Goal: Information Seeking & Learning: Learn about a topic

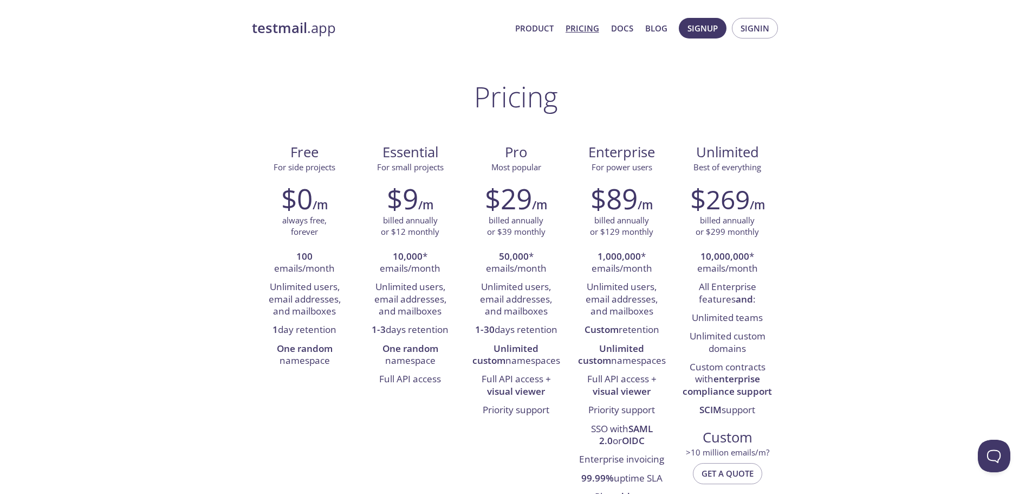
drag, startPoint x: 691, startPoint y: 315, endPoint x: 796, endPoint y: 413, distance: 144.1
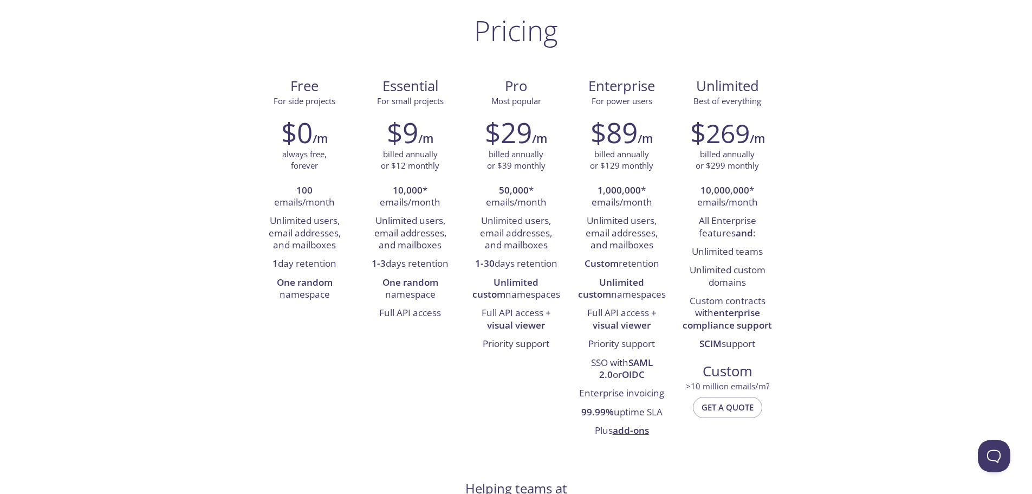
scroll to position [54, 0]
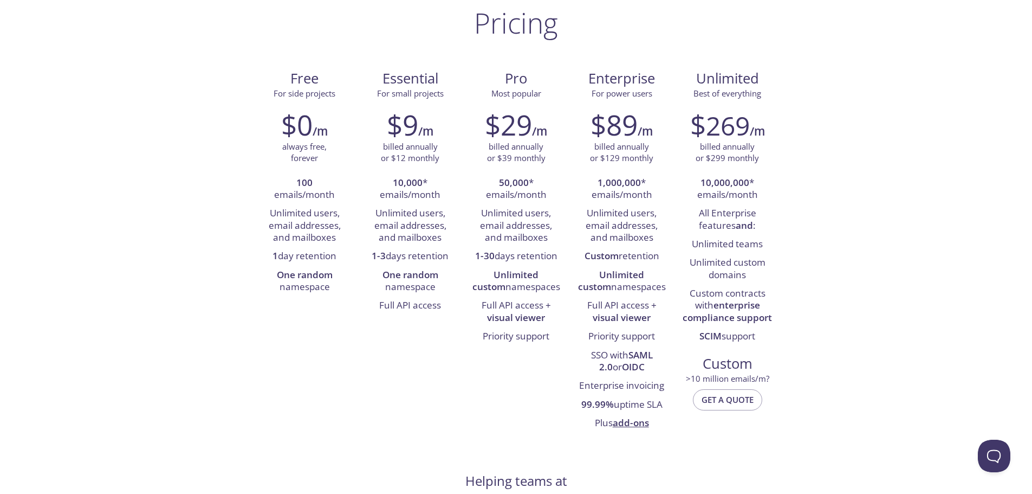
scroll to position [73, 0]
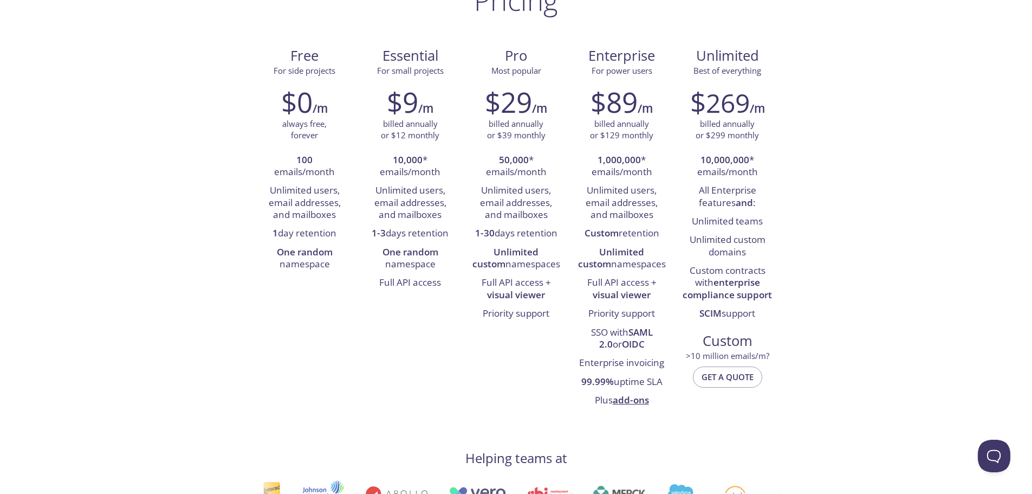
scroll to position [100, 0]
